Goal: Transaction & Acquisition: Purchase product/service

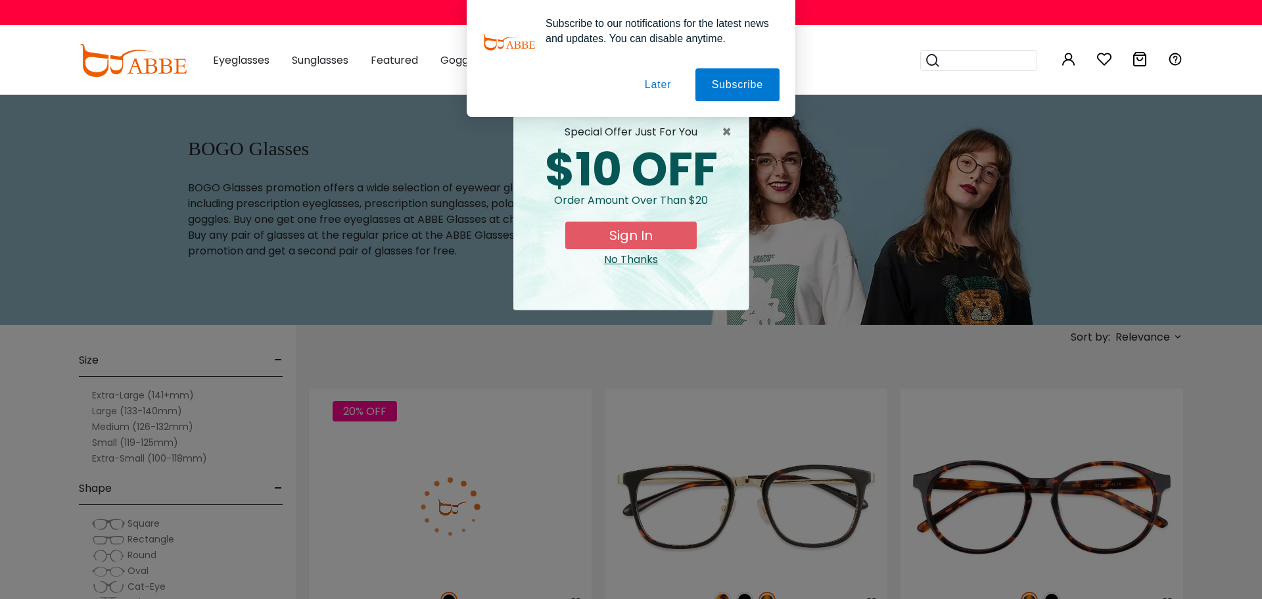
click at [657, 87] on button "Later" at bounding box center [657, 84] width 59 height 33
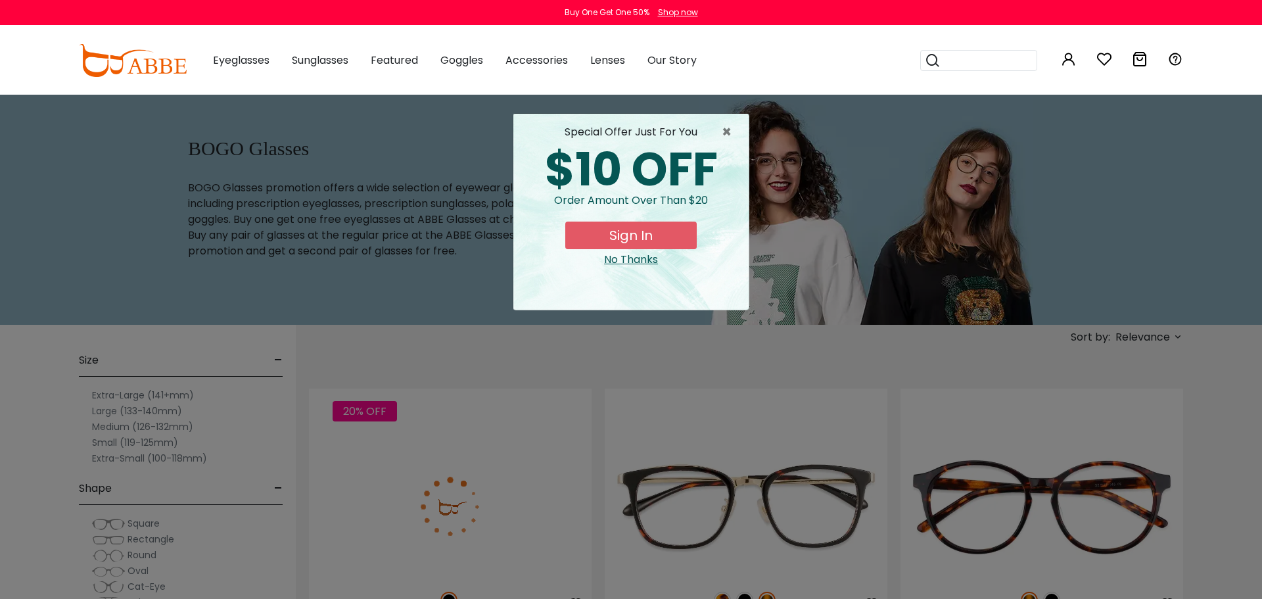
click at [636, 236] on button "Sign In" at bounding box center [630, 235] width 131 height 28
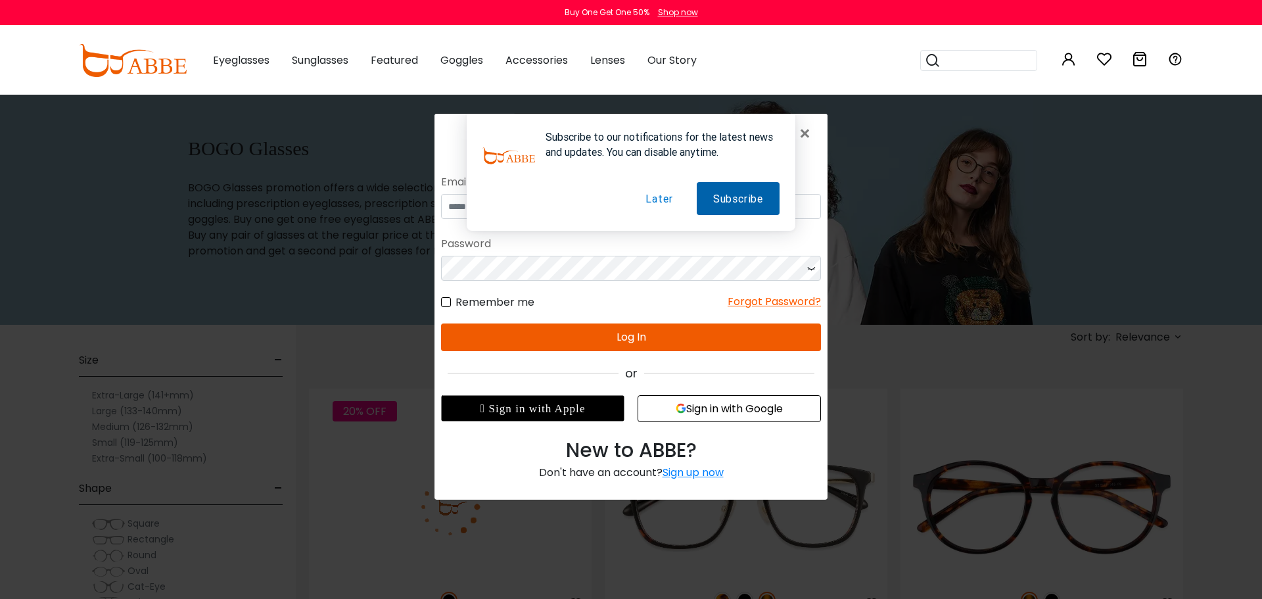
click at [741, 197] on button "Subscribe" at bounding box center [738, 198] width 83 height 33
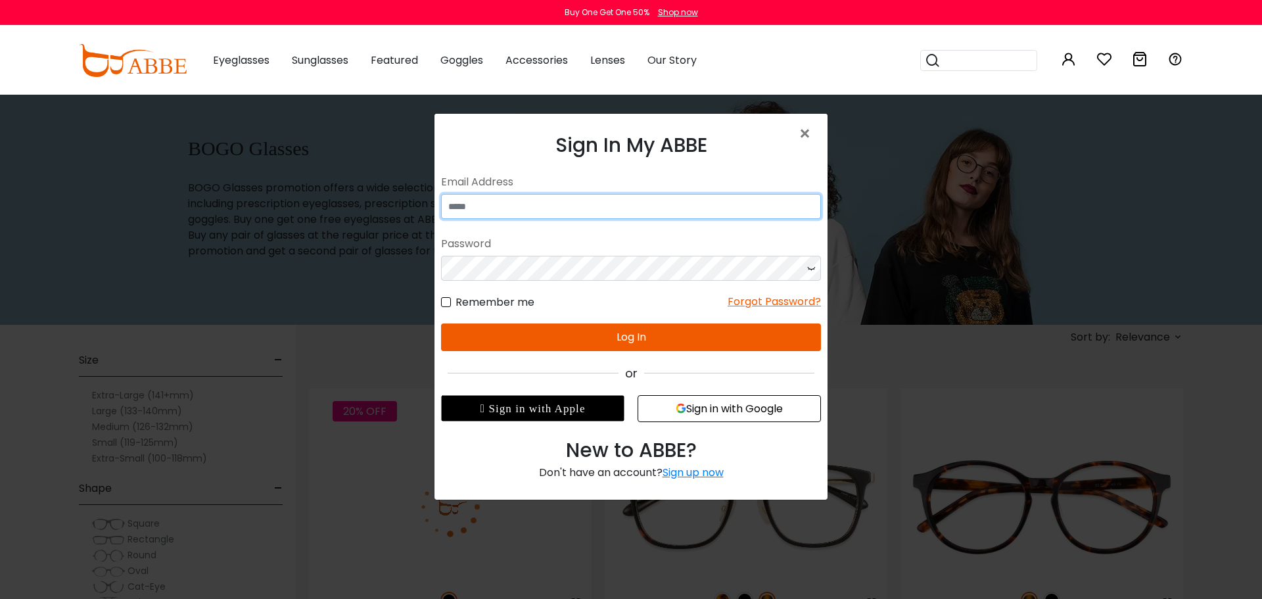
click at [581, 208] on input "email" at bounding box center [631, 206] width 380 height 25
type input "**********"
click at [708, 410] on button "Sign in with Google" at bounding box center [729, 408] width 183 height 27
click at [707, 409] on button "Sign in with Google" at bounding box center [729, 408] width 183 height 27
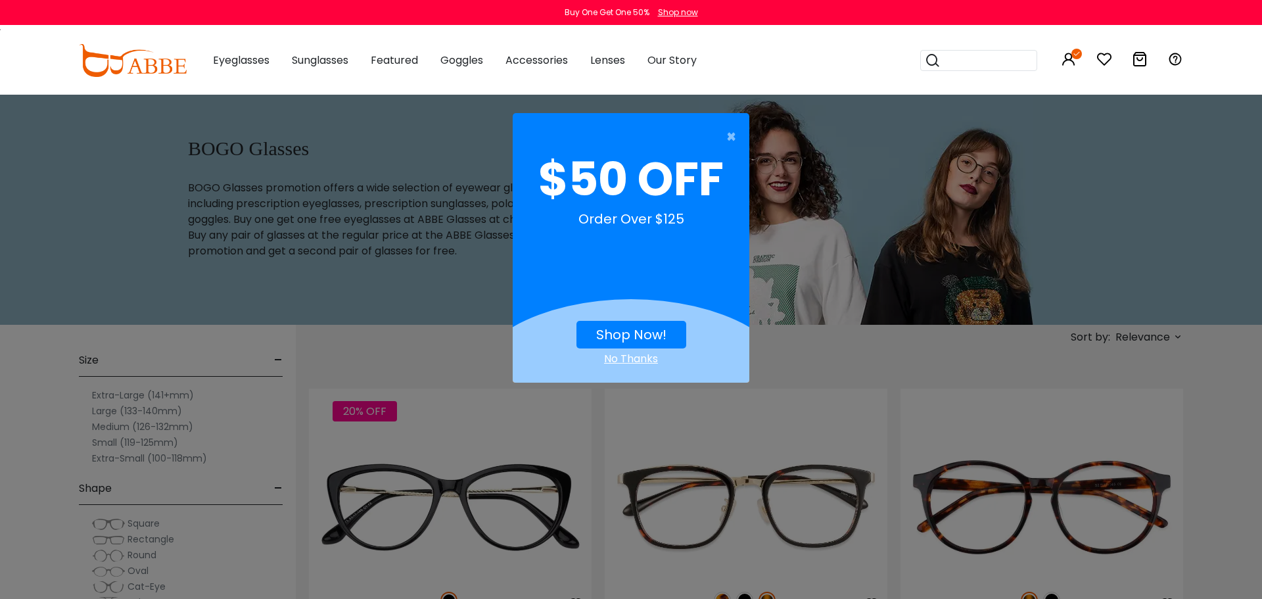
click at [641, 358] on div "No Thanks" at bounding box center [631, 359] width 237 height 16
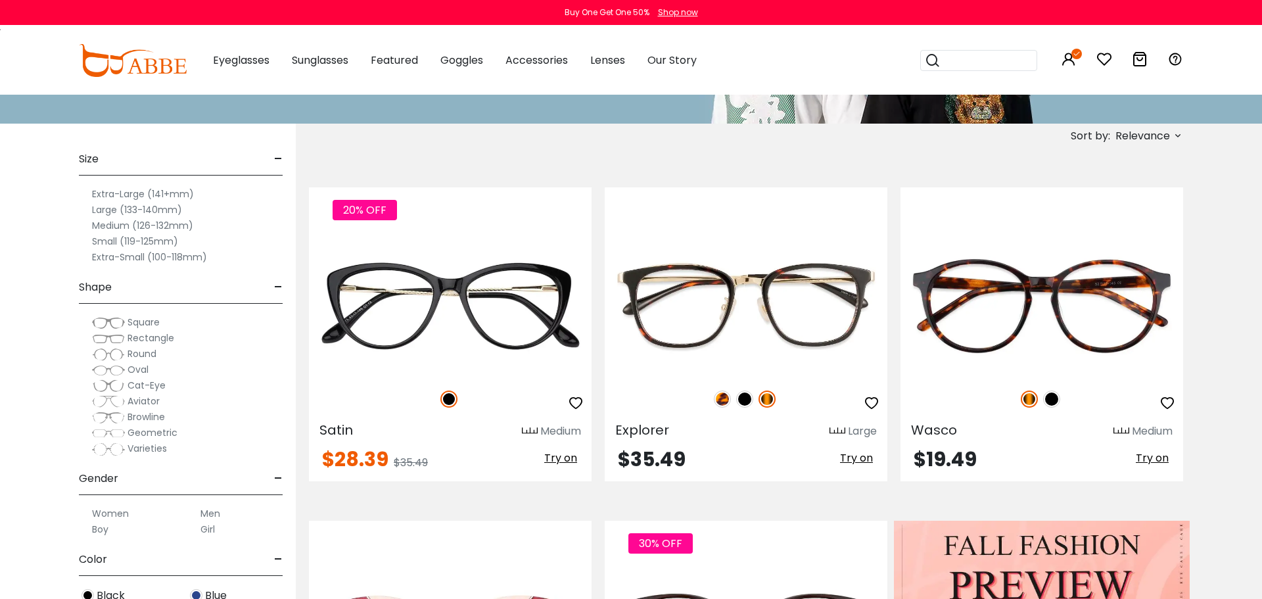
scroll to position [140, 0]
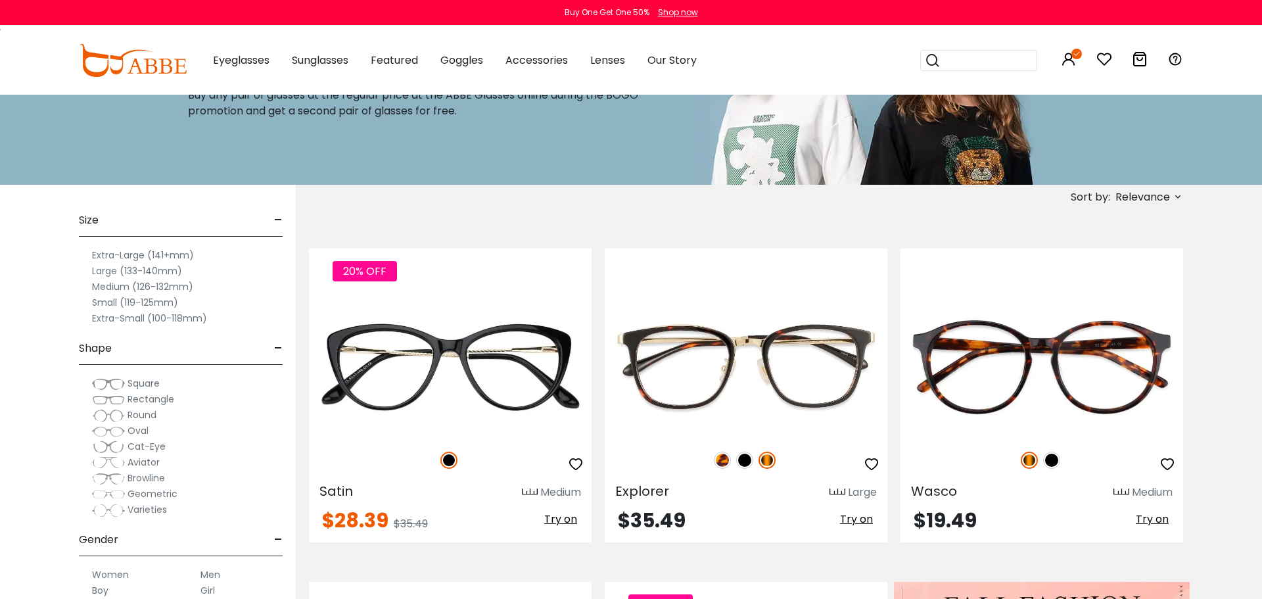
click at [1177, 196] on icon at bounding box center [1178, 196] width 11 height 11
click at [1081, 283] on label "Prices Low To High" at bounding box center [1128, 282] width 95 height 16
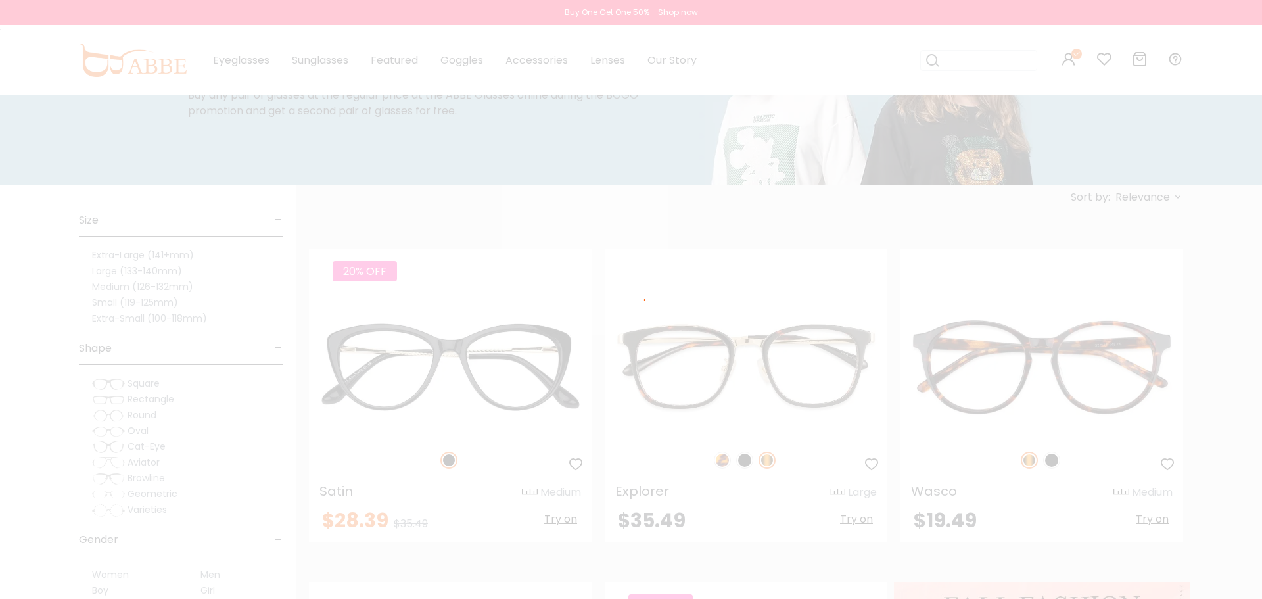
scroll to position [80, 0]
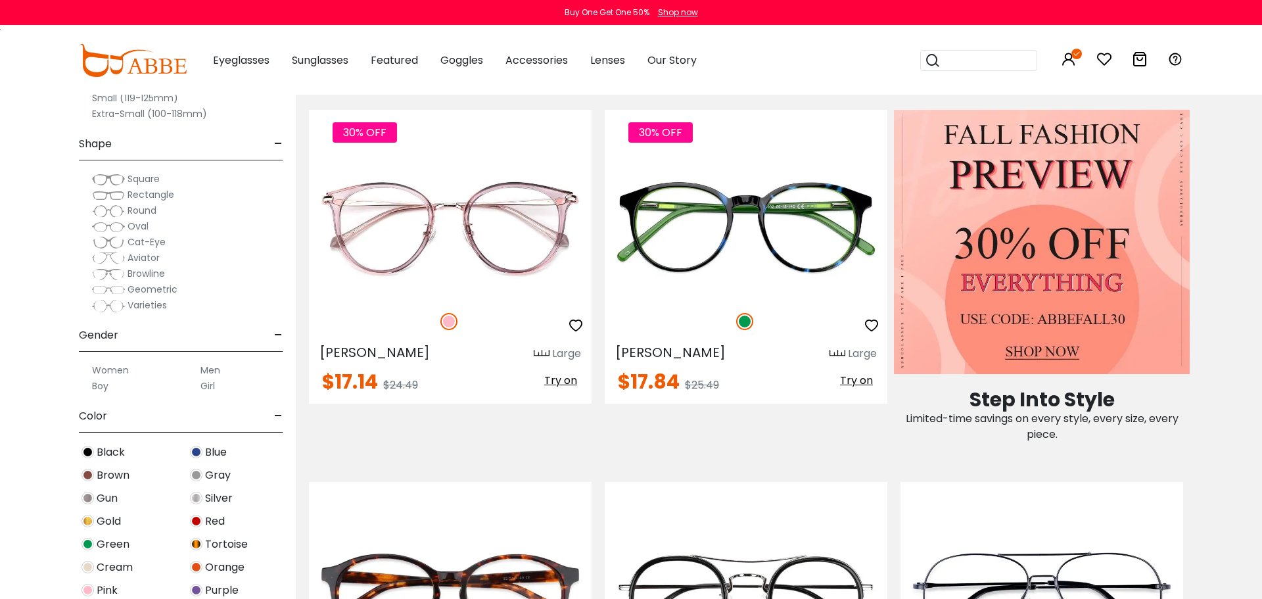
scroll to position [358, 0]
